Goal: Information Seeking & Learning: Learn about a topic

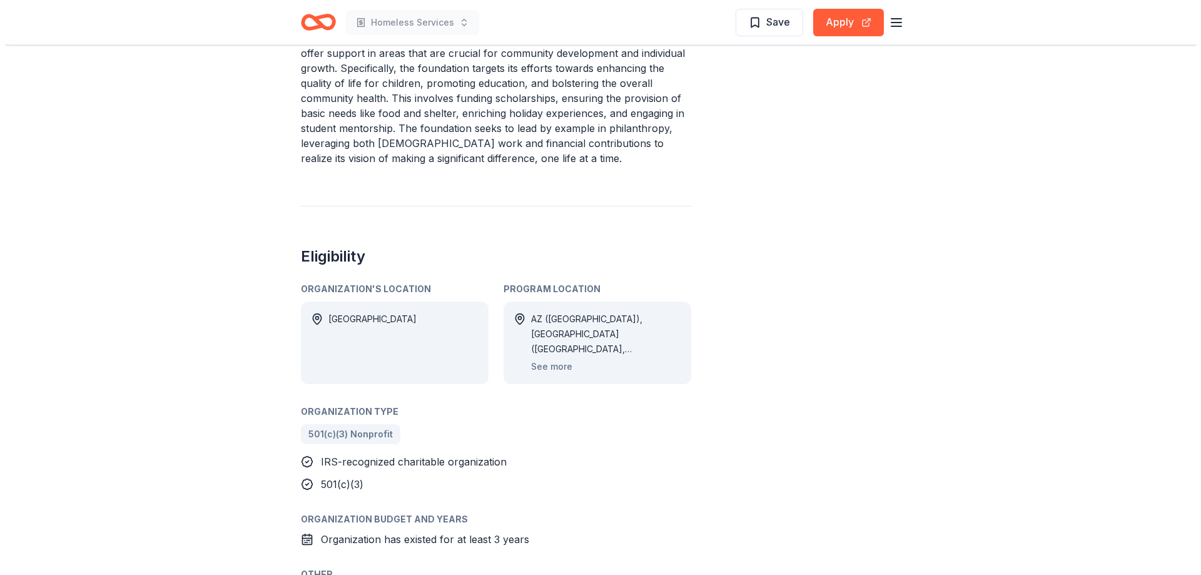
scroll to position [563, 0]
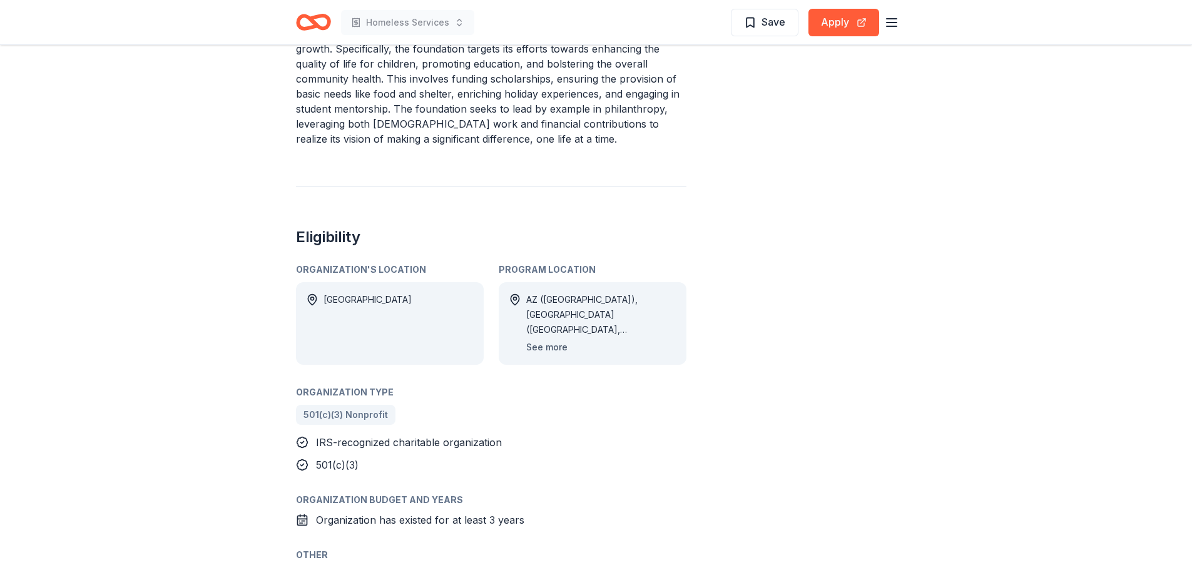
click at [539, 348] on button "See more" at bounding box center [546, 347] width 41 height 15
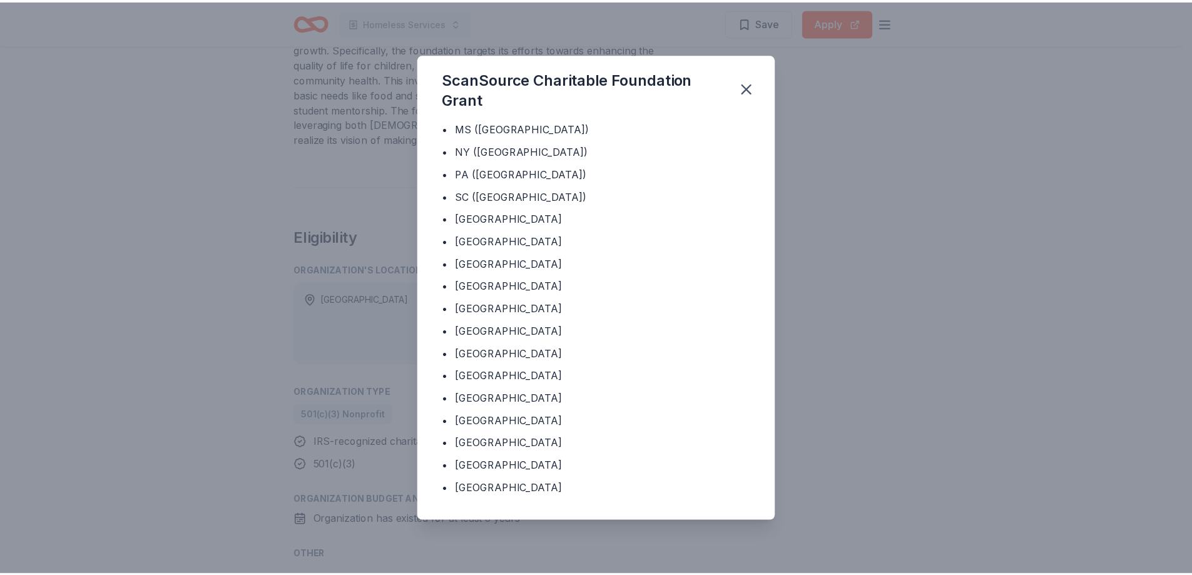
scroll to position [0, 0]
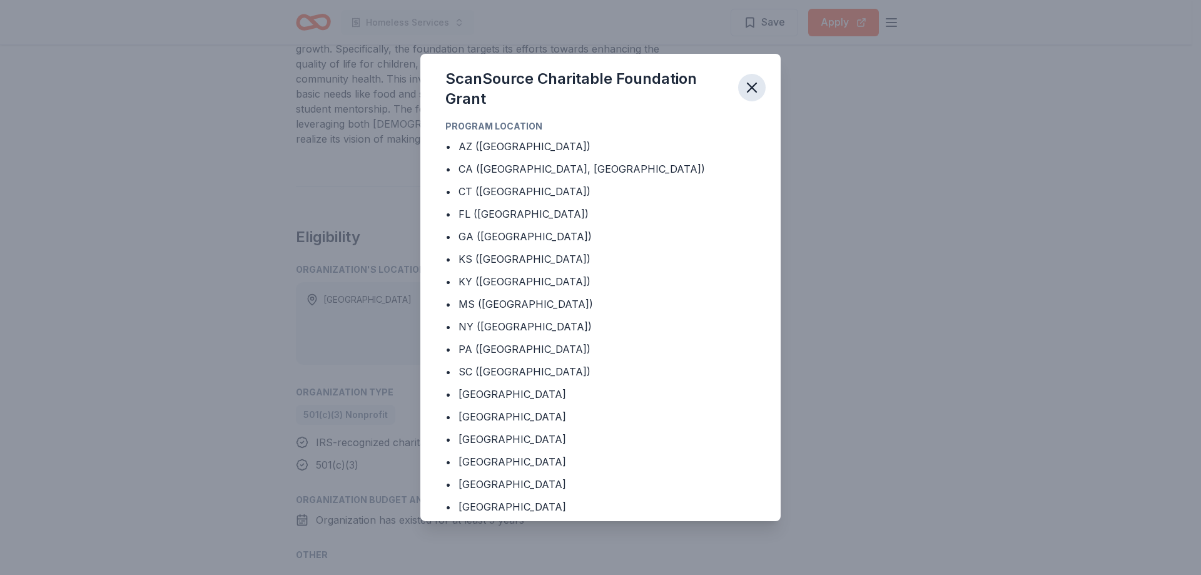
click at [747, 89] on icon "button" at bounding box center [752, 88] width 18 height 18
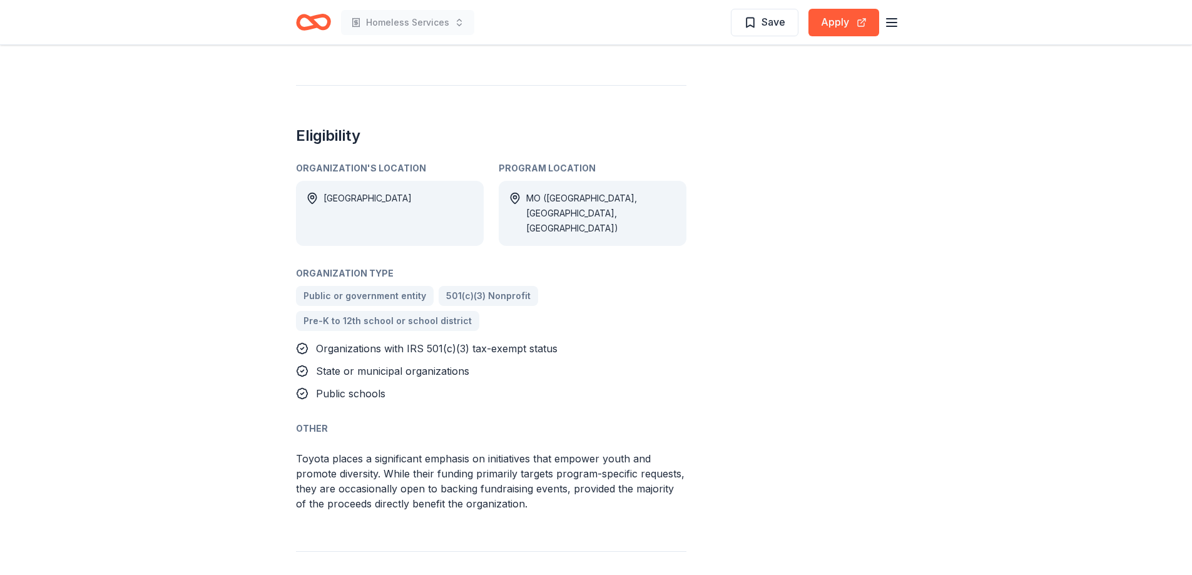
scroll to position [751, 0]
